Goal: Obtain resource: Download file/media

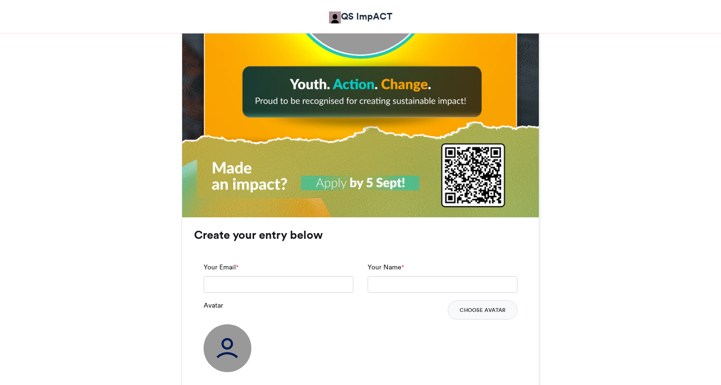
scroll to position [531, 0]
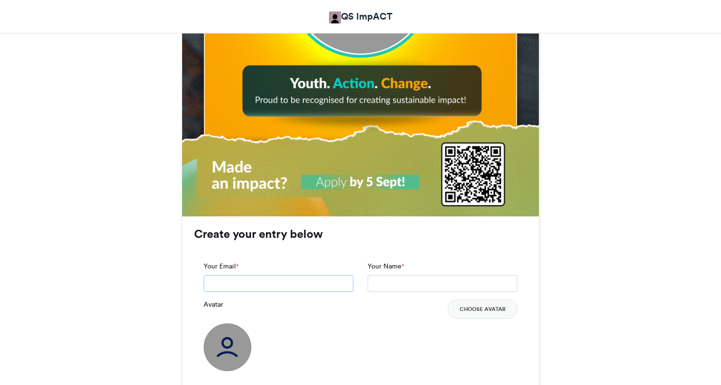
click at [344, 281] on input "Your Email *" at bounding box center [279, 283] width 150 height 17
click at [274, 284] on input "Your Email *" at bounding box center [279, 283] width 150 height 17
type input "**********"
click at [429, 348] on div "Avatar Choose Avatar" at bounding box center [361, 335] width 314 height 72
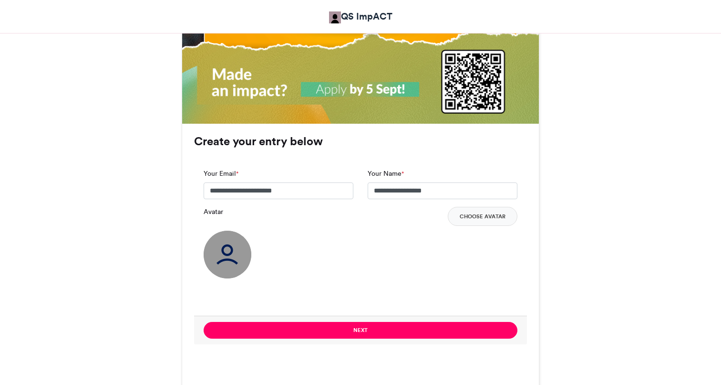
scroll to position [625, 0]
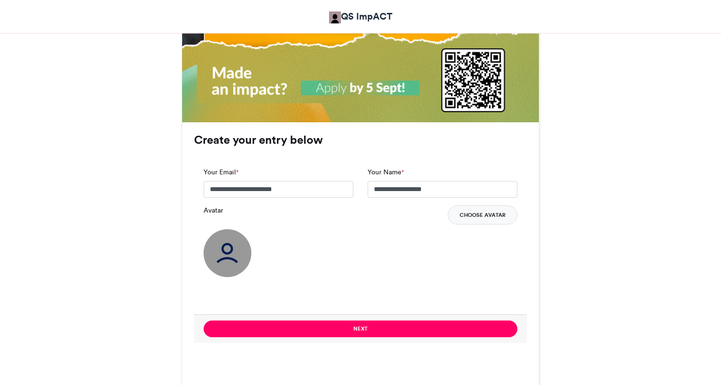
click at [484, 215] on button "Choose Avatar" at bounding box center [483, 214] width 70 height 19
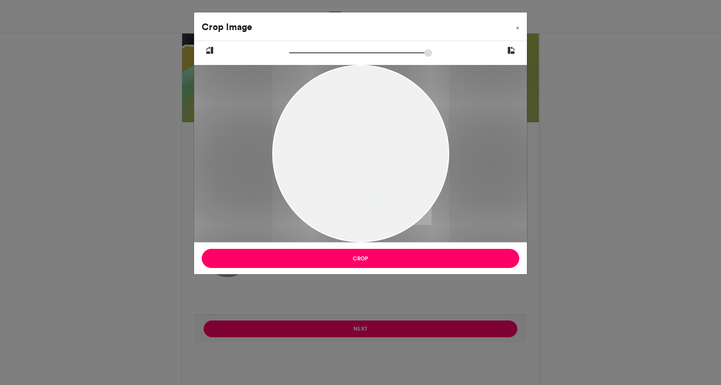
drag, startPoint x: 366, startPoint y: 153, endPoint x: 375, endPoint y: 178, distance: 26.3
click at [375, 178] on div at bounding box center [360, 178] width 177 height 236
click at [374, 176] on div at bounding box center [360, 176] width 177 height 236
click at [350, 287] on div "Crop Image × Crop" at bounding box center [360, 192] width 721 height 385
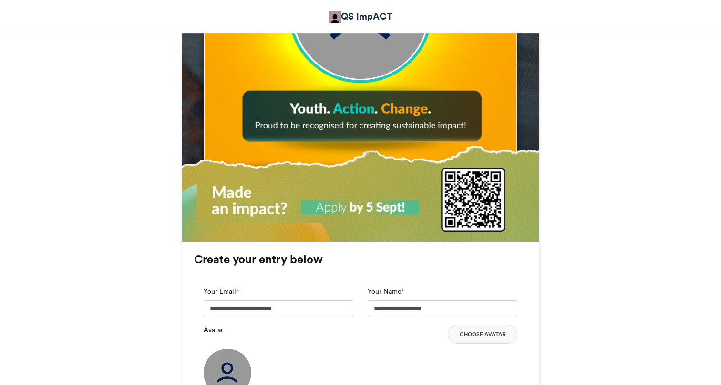
scroll to position [596, 0]
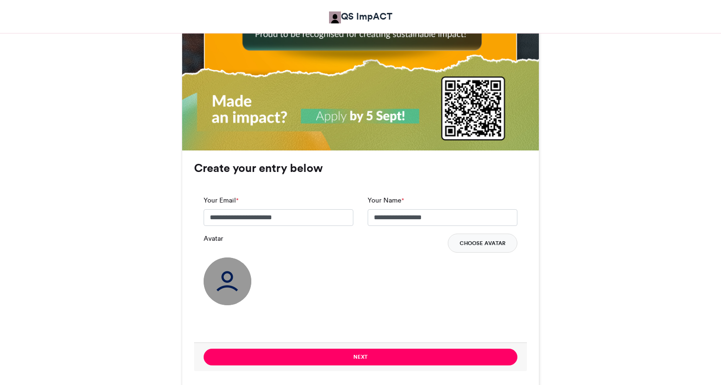
click at [475, 242] on button "Choose Avatar" at bounding box center [483, 242] width 70 height 19
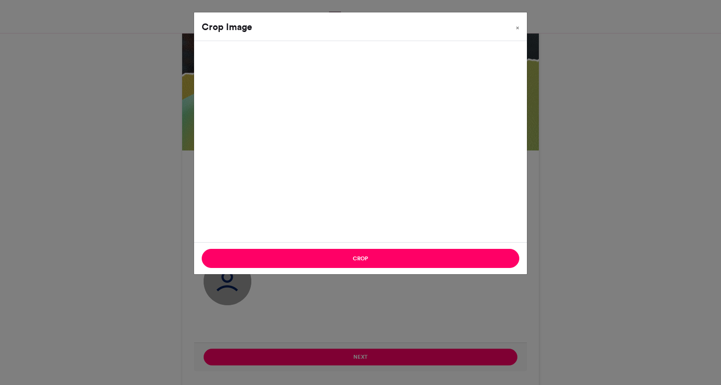
type input "******"
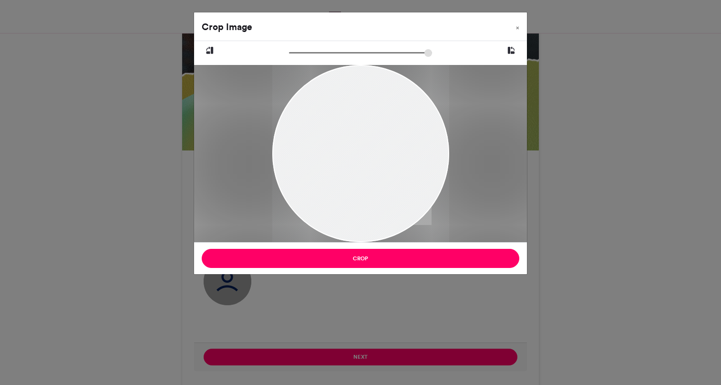
drag, startPoint x: 374, startPoint y: 146, endPoint x: 379, endPoint y: 169, distance: 23.9
click at [379, 169] on div at bounding box center [360, 177] width 177 height 236
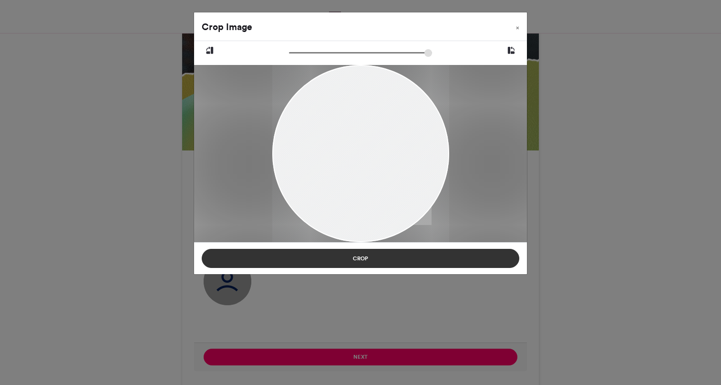
click at [364, 255] on button "Crop" at bounding box center [361, 258] width 318 height 19
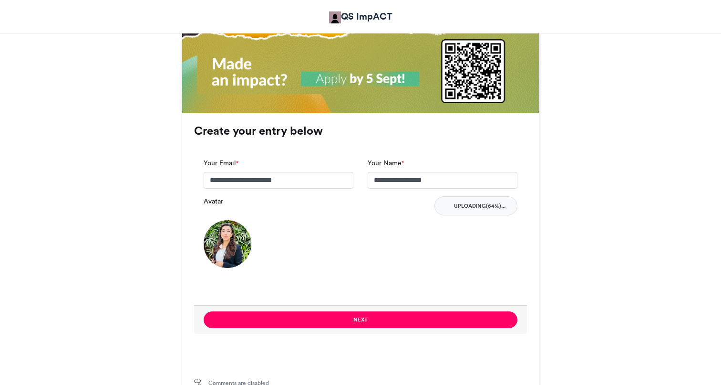
scroll to position [635, 0]
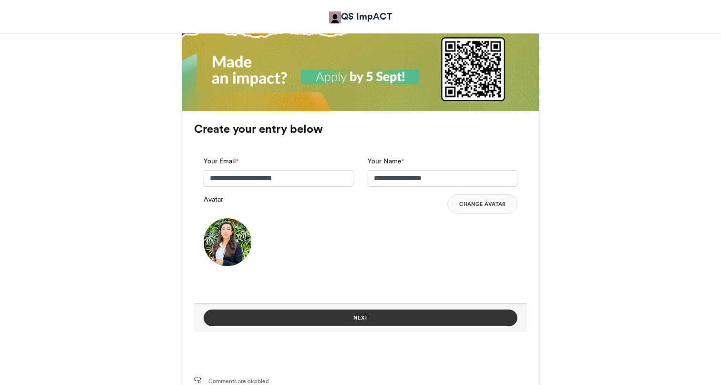
click at [352, 316] on button "Next" at bounding box center [361, 317] width 314 height 17
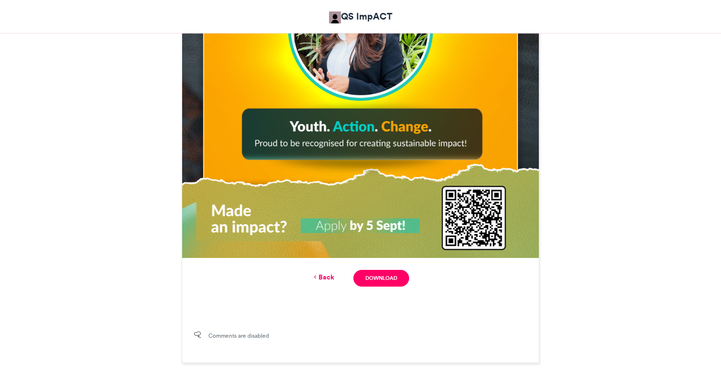
scroll to position [500, 0]
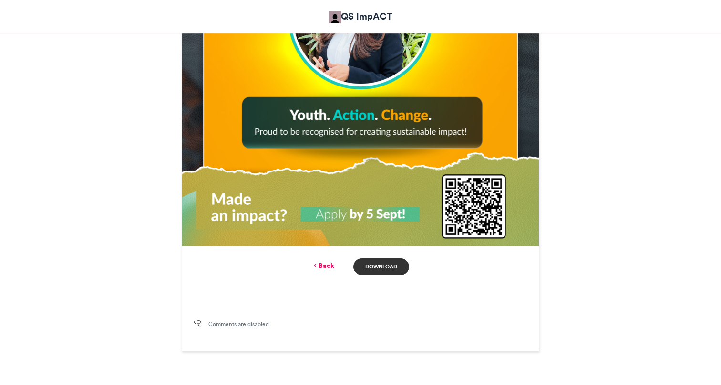
click at [385, 267] on link "Download" at bounding box center [382, 266] width 56 height 17
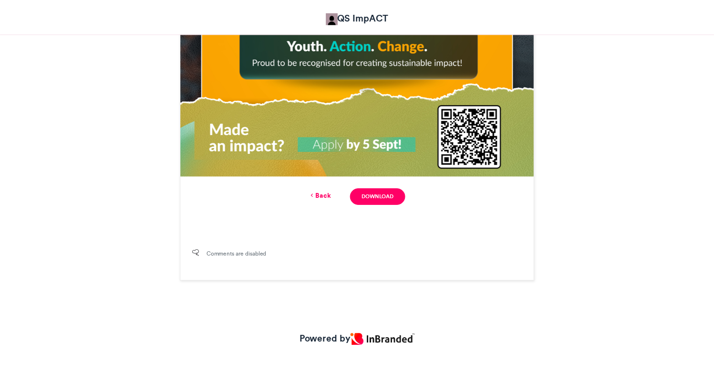
scroll to position [571, 0]
